Goal: Communication & Community: Participate in discussion

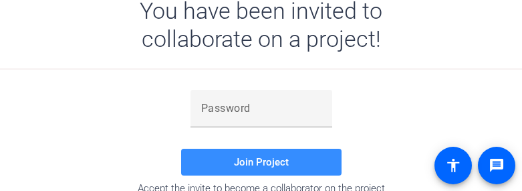
scroll to position [194, 0]
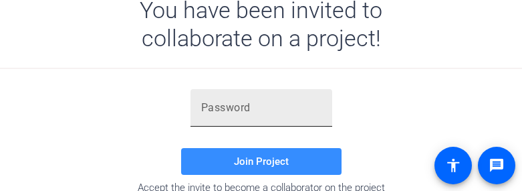
click at [272, 120] on div at bounding box center [261, 107] width 120 height 37
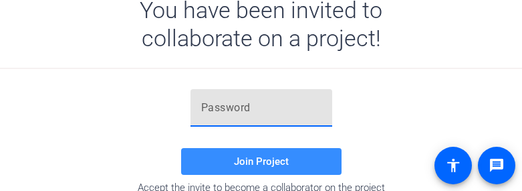
paste input "jdF0L4"
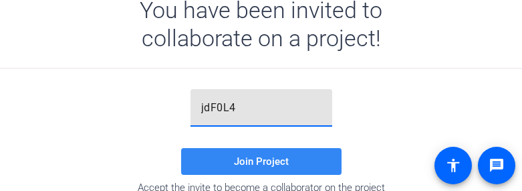
type input "jdF0L4"
click at [260, 154] on span at bounding box center [261, 161] width 161 height 32
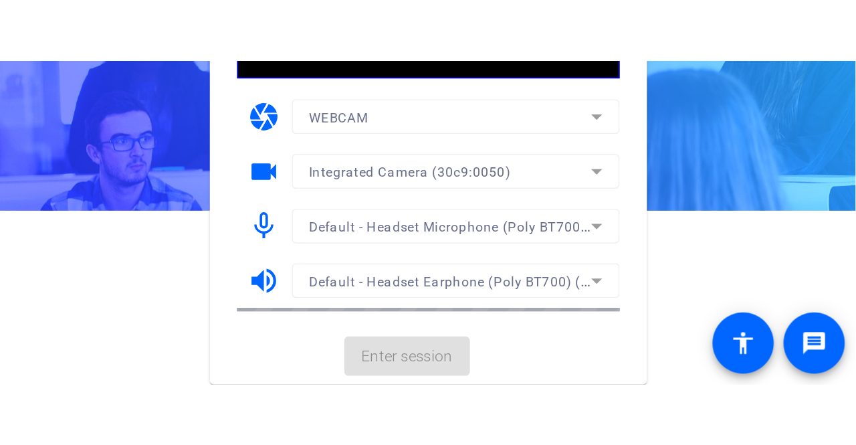
scroll to position [0, 0]
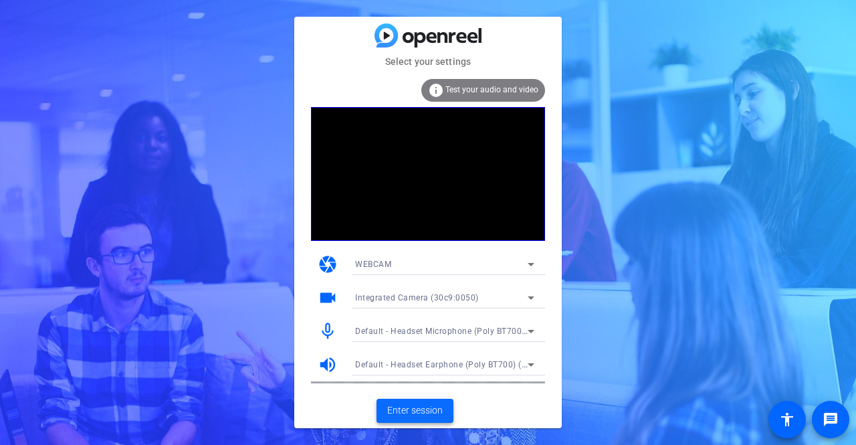
click at [432, 190] on span at bounding box center [415, 411] width 77 height 32
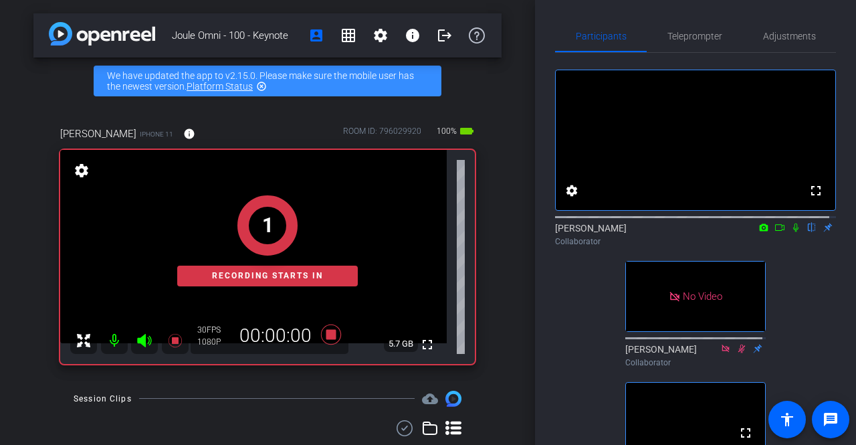
click at [522, 190] on icon at bounding box center [779, 227] width 11 height 9
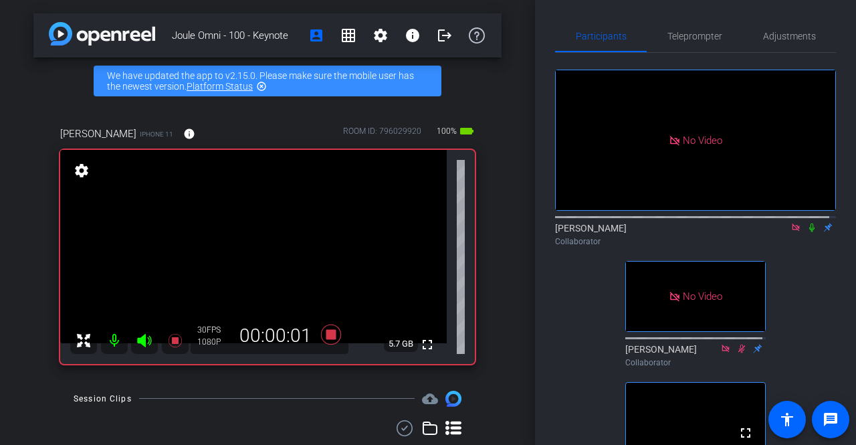
click at [522, 190] on icon at bounding box center [812, 227] width 11 height 9
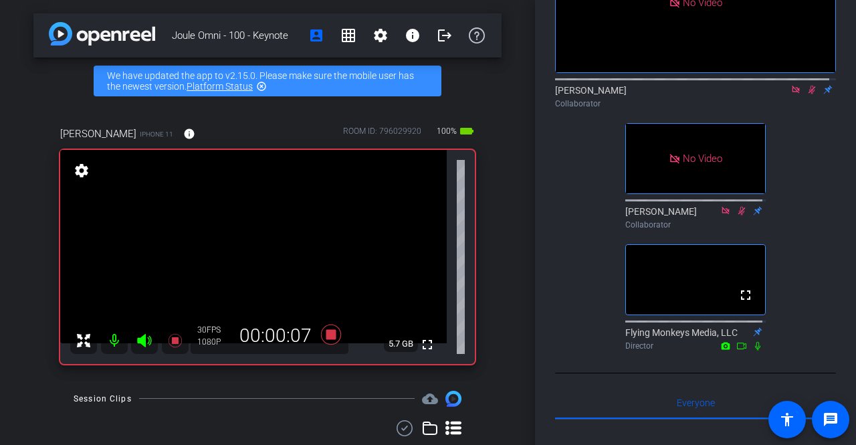
scroll to position [138, 0]
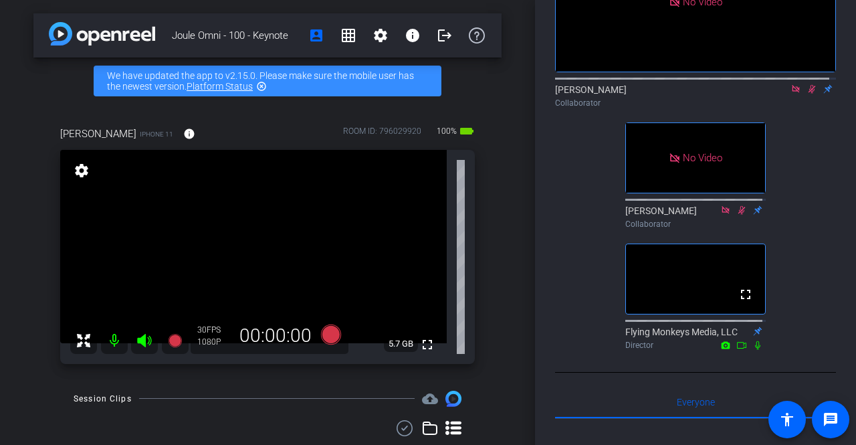
click at [522, 94] on icon at bounding box center [812, 88] width 11 height 9
click at [522, 94] on icon at bounding box center [811, 89] width 5 height 9
click at [522, 94] on icon at bounding box center [812, 89] width 7 height 9
click at [419, 190] on mat-icon "fullscreen" at bounding box center [427, 344] width 16 height 16
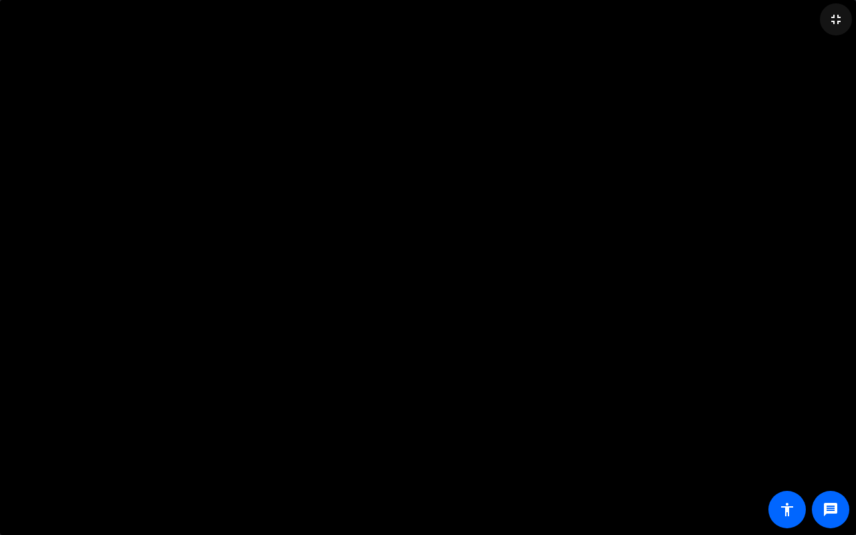
click at [522, 17] on mat-icon "fullscreen_exit" at bounding box center [836, 19] width 16 height 16
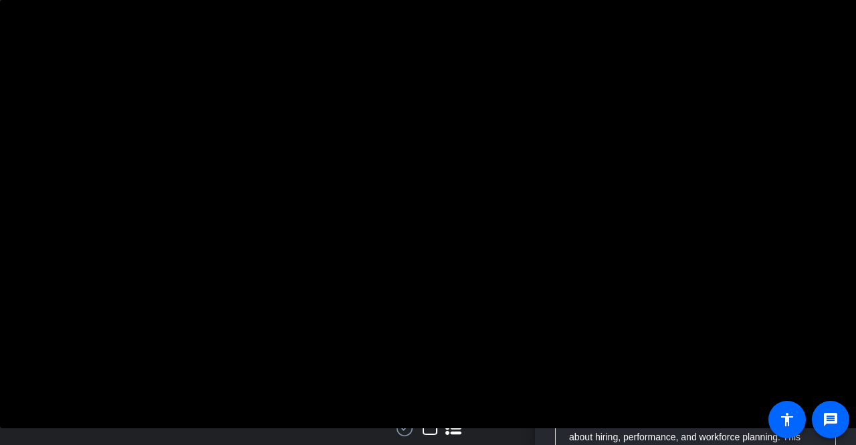
scroll to position [0, 0]
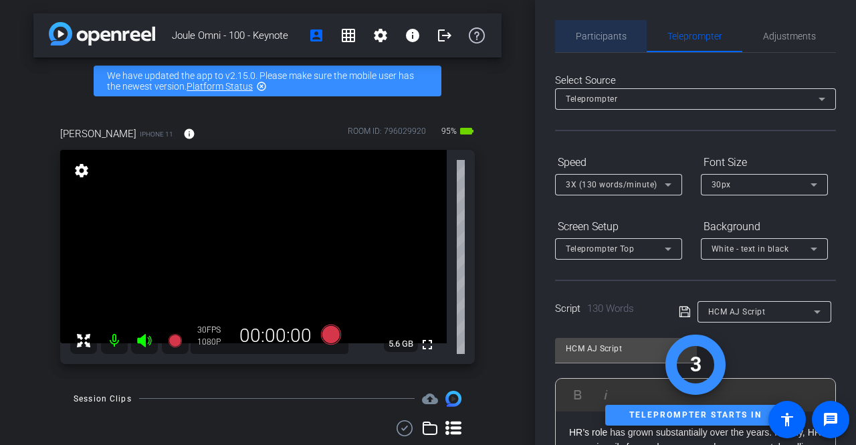
click at [522, 34] on span "Participants" at bounding box center [601, 35] width 51 height 9
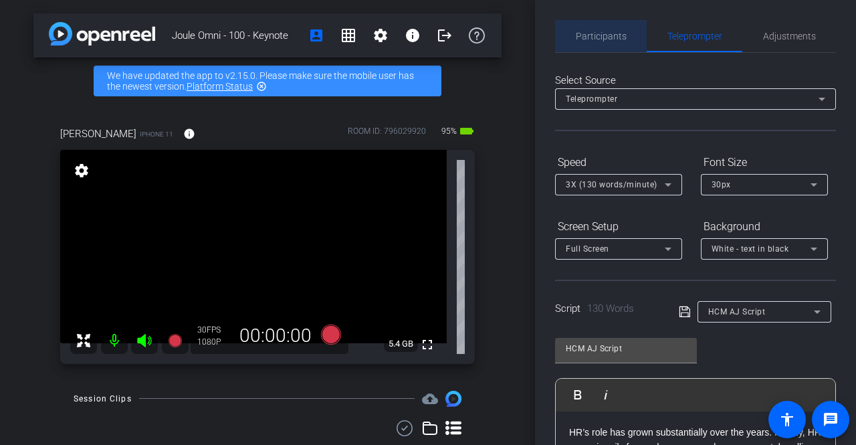
click at [522, 33] on span "Participants" at bounding box center [601, 35] width 51 height 9
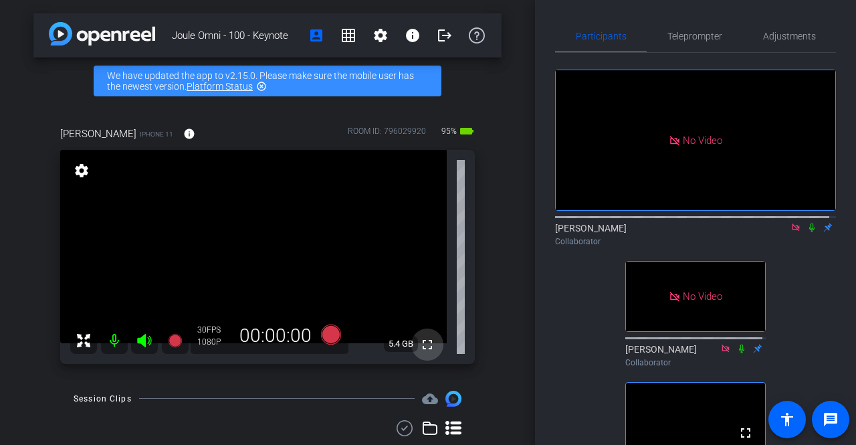
click at [424, 190] on mat-icon "fullscreen" at bounding box center [427, 344] width 16 height 16
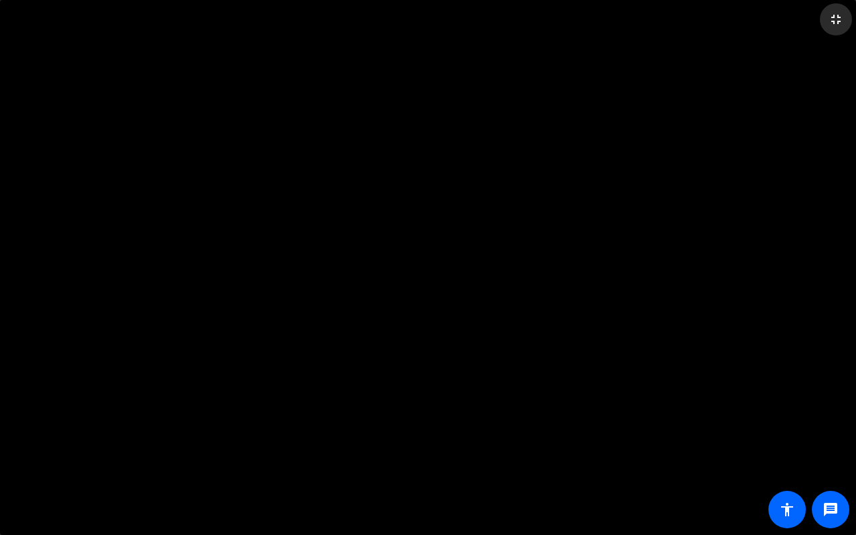
click at [522, 16] on mat-icon "fullscreen_exit" at bounding box center [836, 19] width 16 height 16
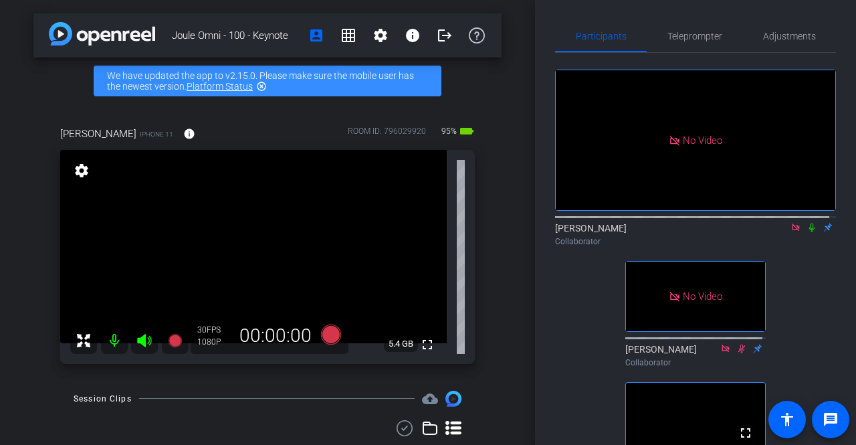
drag, startPoint x: 801, startPoint y: 217, endPoint x: 805, endPoint y: 191, distance: 26.4
click at [522, 190] on div "No Video [PERSON_NAME] Collaborator No Video [PERSON_NAME] Collaborator fullscr…" at bounding box center [695, 273] width 281 height 441
click at [522, 190] on icon at bounding box center [811, 227] width 5 height 9
click at [522, 190] on div "No Video [PERSON_NAME] Collaborator No Video [PERSON_NAME] Collaborator fullscr…" at bounding box center [695, 273] width 281 height 441
click at [522, 190] on icon at bounding box center [812, 227] width 7 height 9
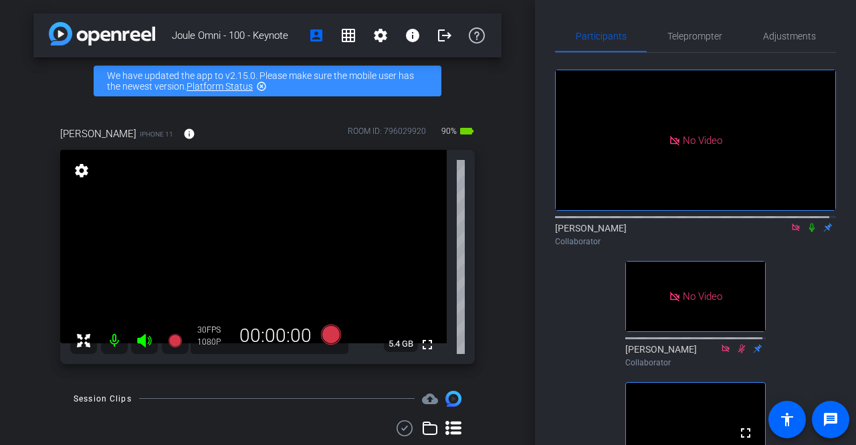
click at [522, 190] on icon at bounding box center [812, 227] width 11 height 9
click at [522, 190] on icon at bounding box center [812, 227] width 7 height 9
click at [522, 190] on icon at bounding box center [812, 227] width 11 height 9
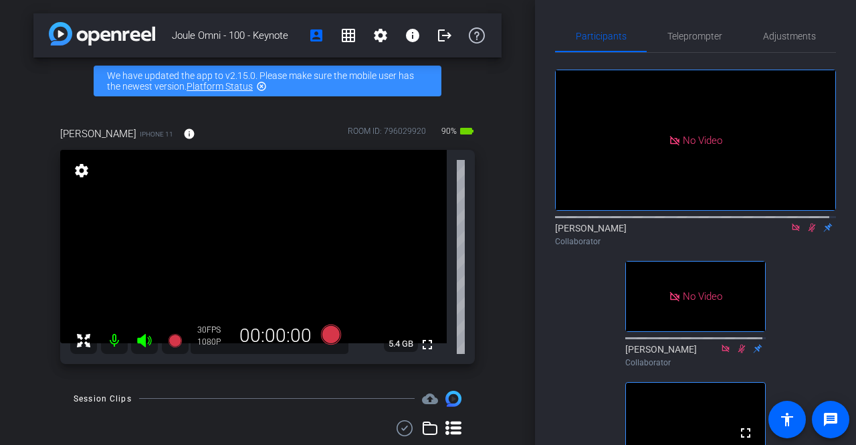
click at [522, 190] on icon at bounding box center [812, 227] width 7 height 9
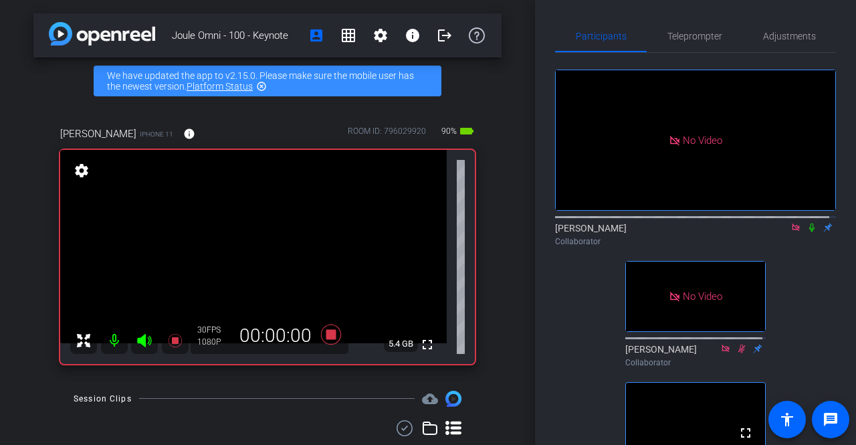
click at [522, 190] on icon at bounding box center [812, 227] width 11 height 9
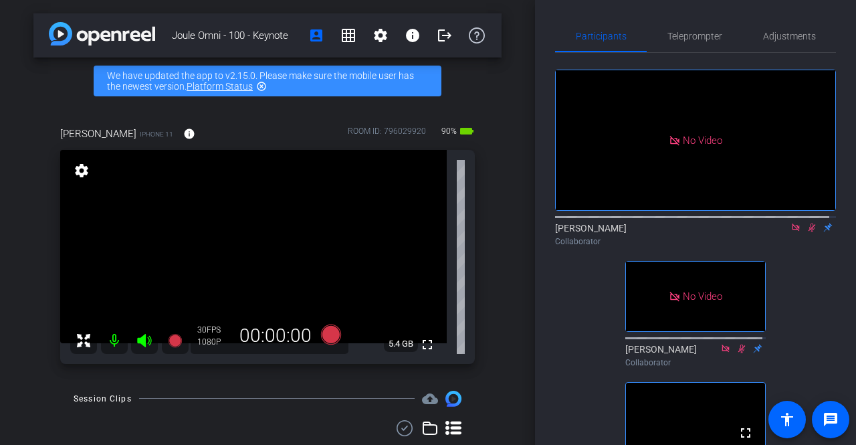
click at [522, 190] on icon at bounding box center [812, 227] width 11 height 9
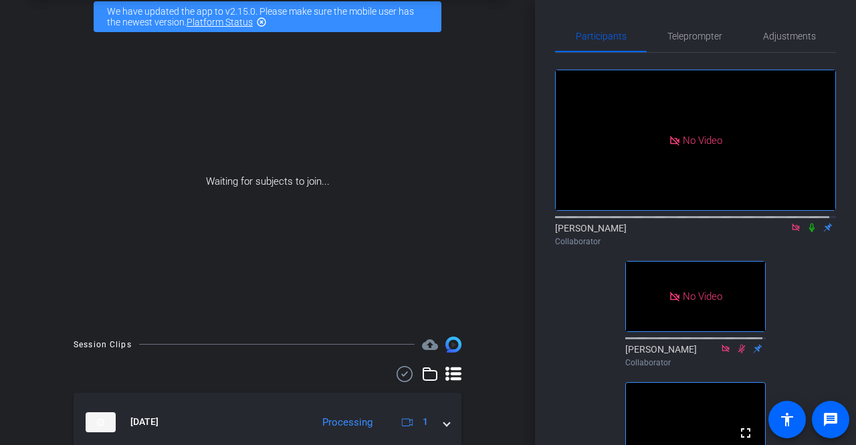
scroll to position [60, 0]
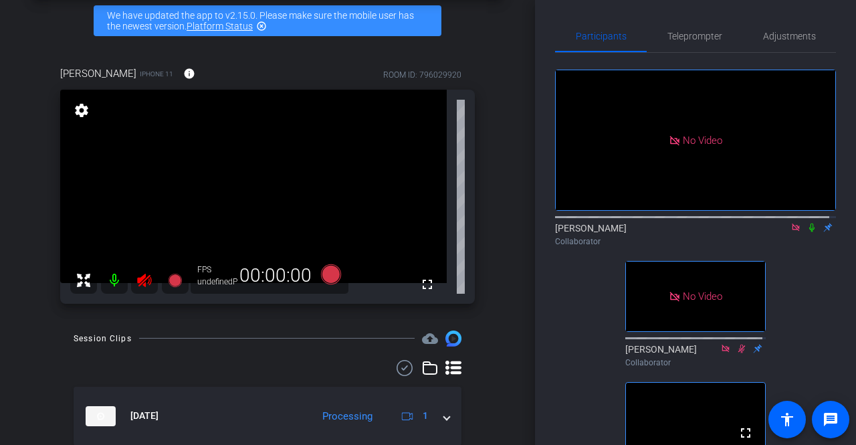
click at [522, 190] on icon at bounding box center [812, 227] width 11 height 9
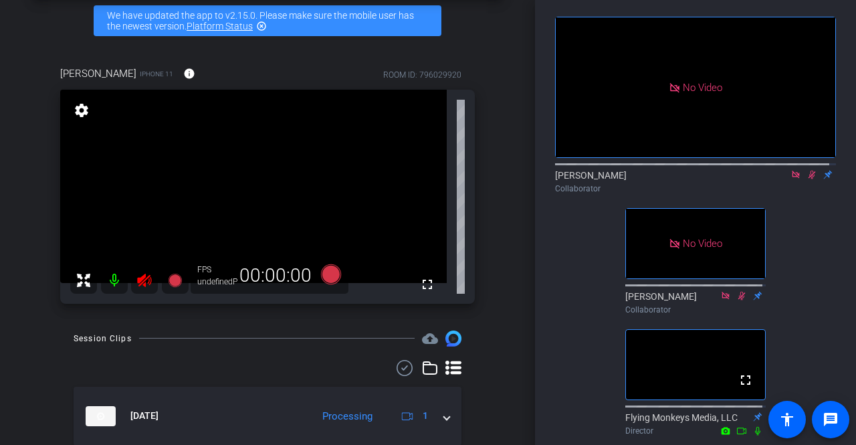
scroll to position [52, 0]
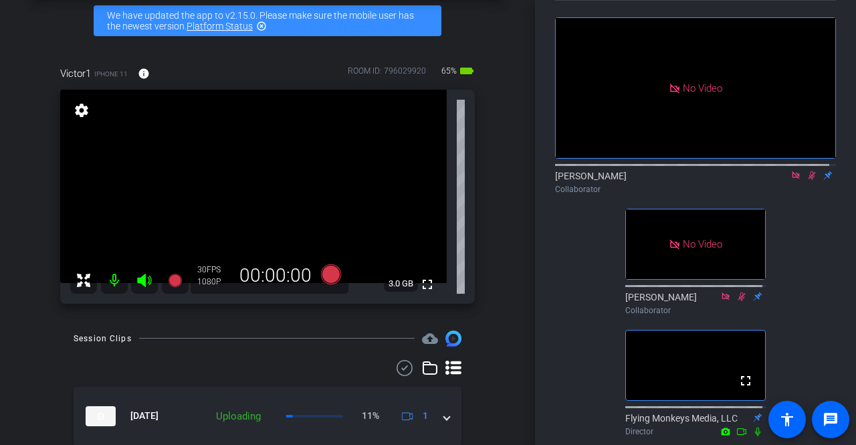
click at [32, 164] on div "Joule Omni - 100 - Keynote account_box grid_on settings info logout We have upd…" at bounding box center [267, 162] width 535 height 445
click at [522, 171] on icon at bounding box center [812, 175] width 11 height 9
click at [522, 171] on icon at bounding box center [811, 175] width 5 height 9
click at [522, 171] on icon at bounding box center [812, 175] width 11 height 9
